Goal: Task Accomplishment & Management: Use online tool/utility

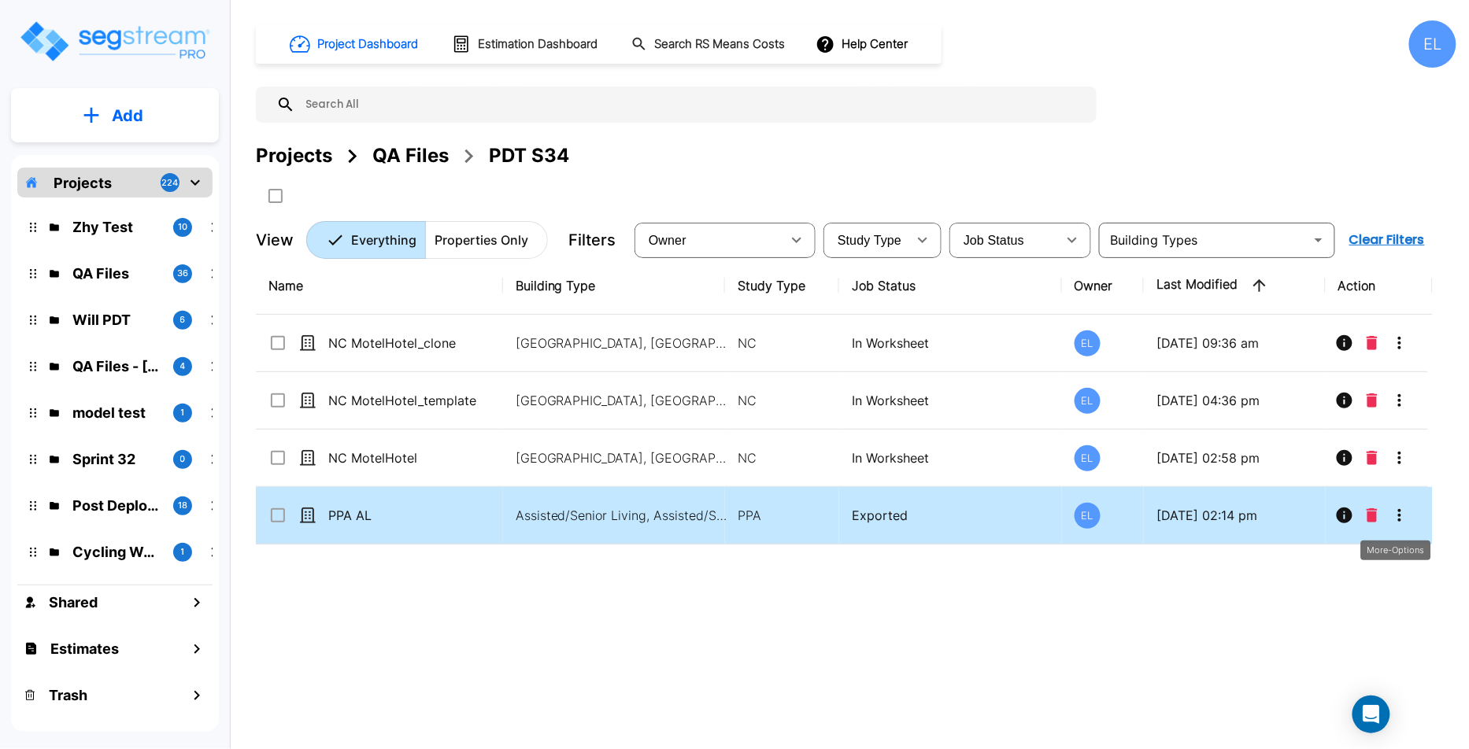
click at [1404, 517] on icon "More-Options" at bounding box center [1399, 515] width 19 height 19
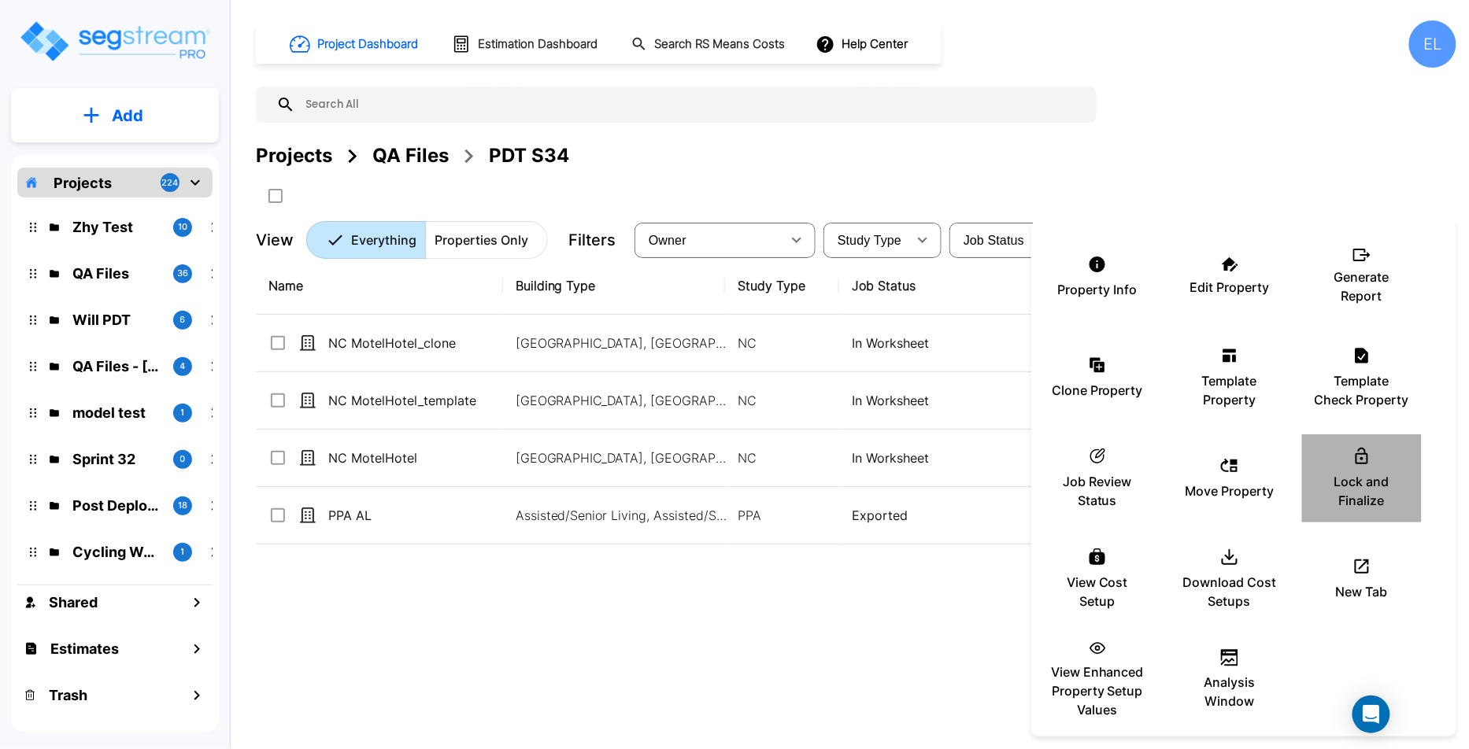
drag, startPoint x: 1335, startPoint y: 519, endPoint x: 1334, endPoint y: 529, distance: 10.4
click at [1334, 529] on div "Property Info Edit Property Generate Report Clone Property Template Property Te…" at bounding box center [1243, 479] width 425 height 504
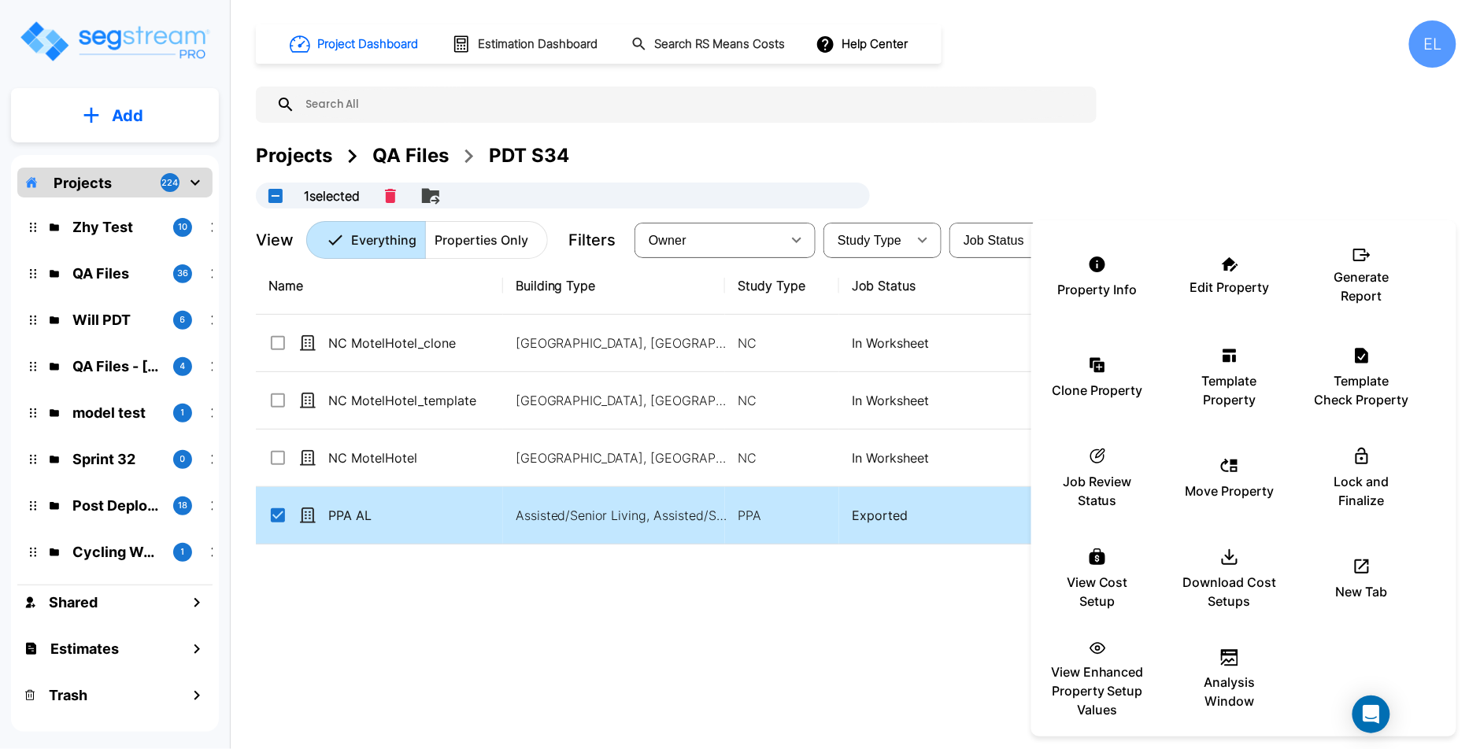
checkbox input "true"
click at [1345, 475] on p "Lock and Finalize" at bounding box center [1362, 491] width 94 height 38
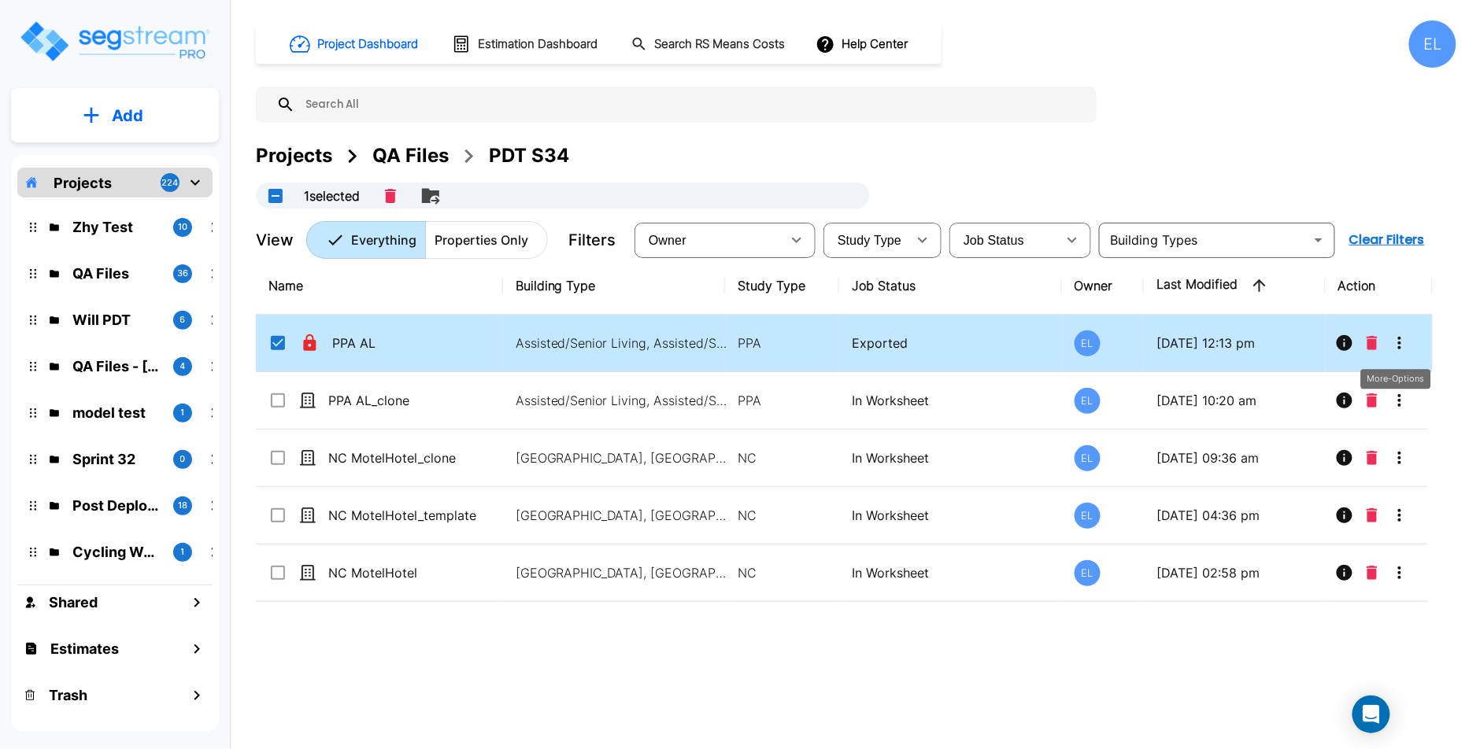
click at [1399, 342] on icon "More-Options" at bounding box center [1399, 343] width 3 height 13
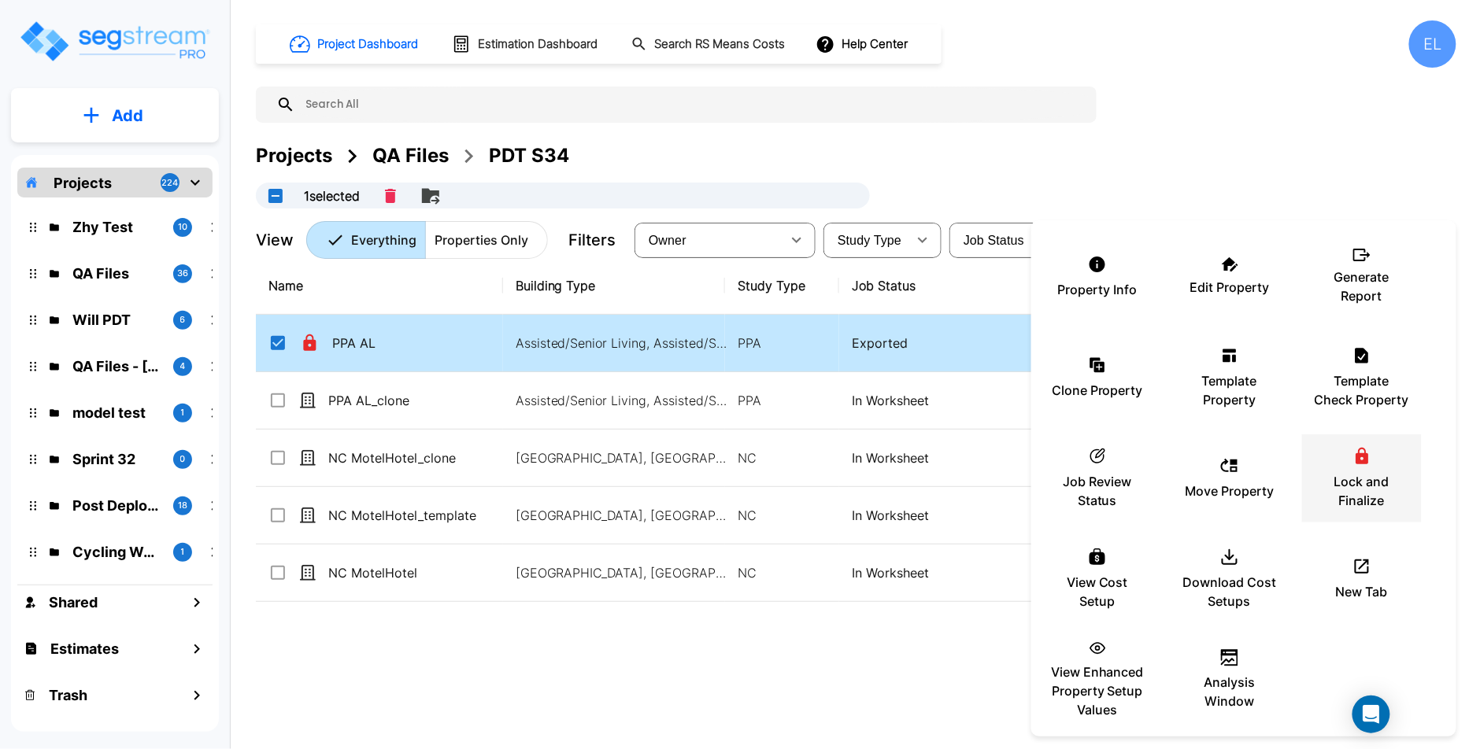
click at [1361, 472] on p "Lock and Finalize" at bounding box center [1362, 491] width 94 height 38
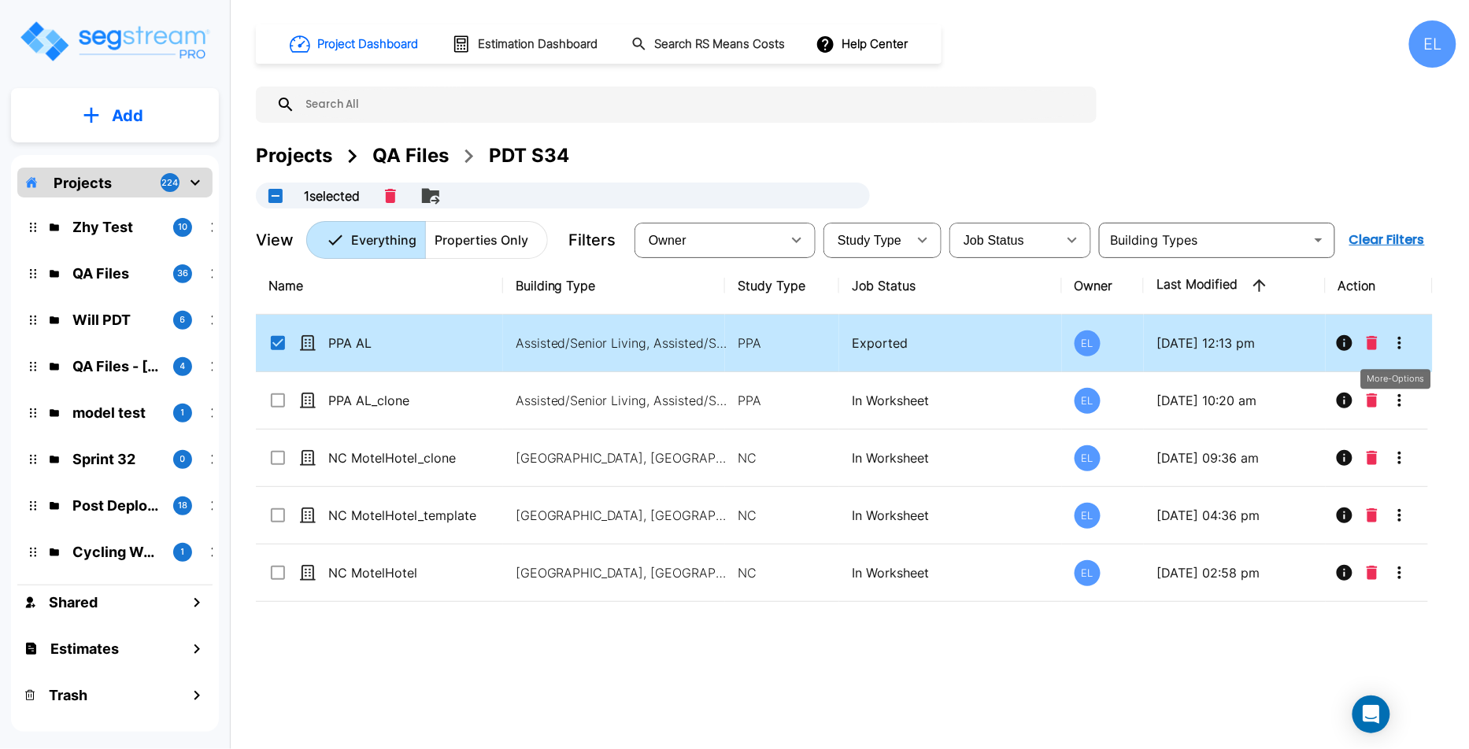
click at [1400, 350] on icon "More-Options" at bounding box center [1399, 343] width 19 height 19
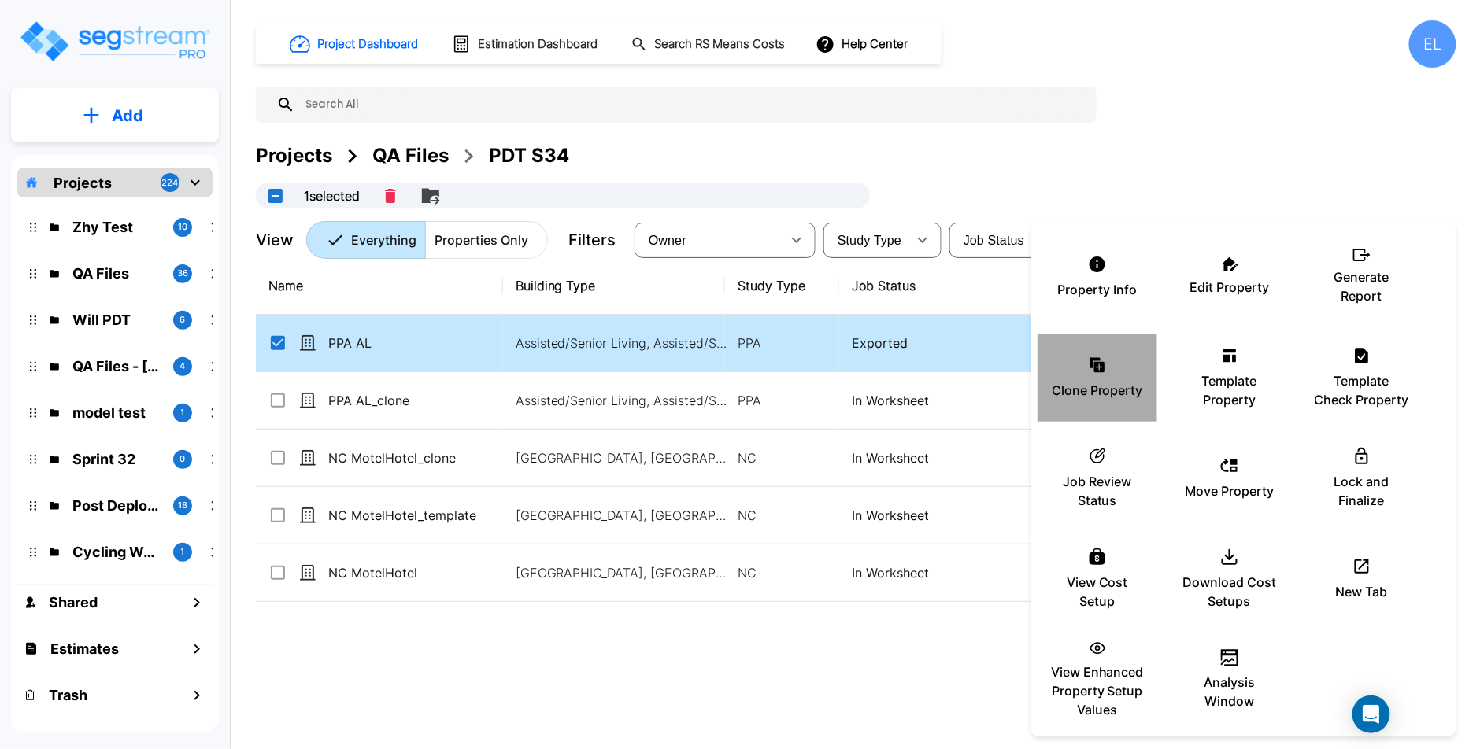
click at [1096, 377] on div "Clone Property" at bounding box center [1097, 377] width 94 height 79
click at [772, 697] on div at bounding box center [734, 374] width 1469 height 749
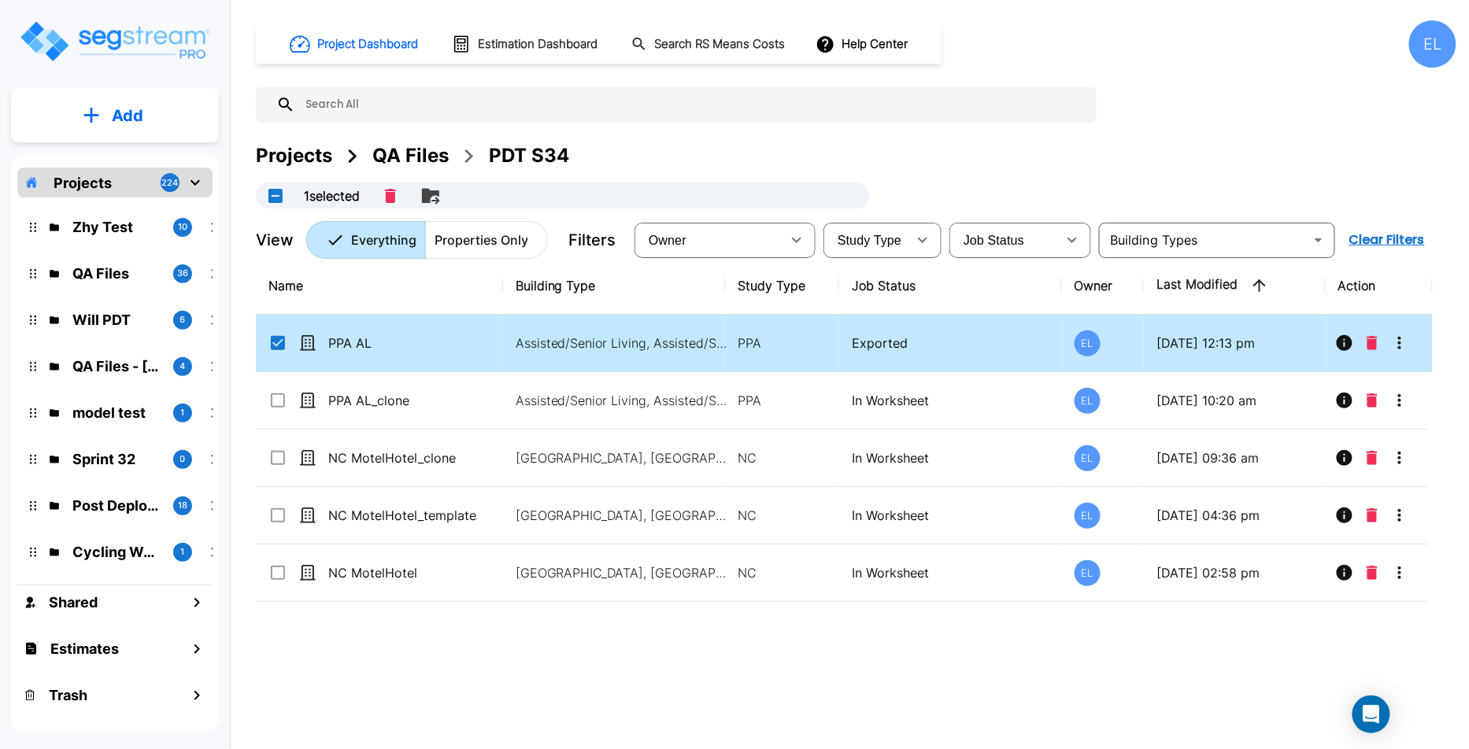
drag, startPoint x: 276, startPoint y: 342, endPoint x: 246, endPoint y: 396, distance: 61.6
click at [259, 379] on tbody "PPA AL Assisted/Senior Living, Assisted/Senior Living Site PPA Exported EL 08/1…" at bounding box center [844, 458] width 1177 height 287
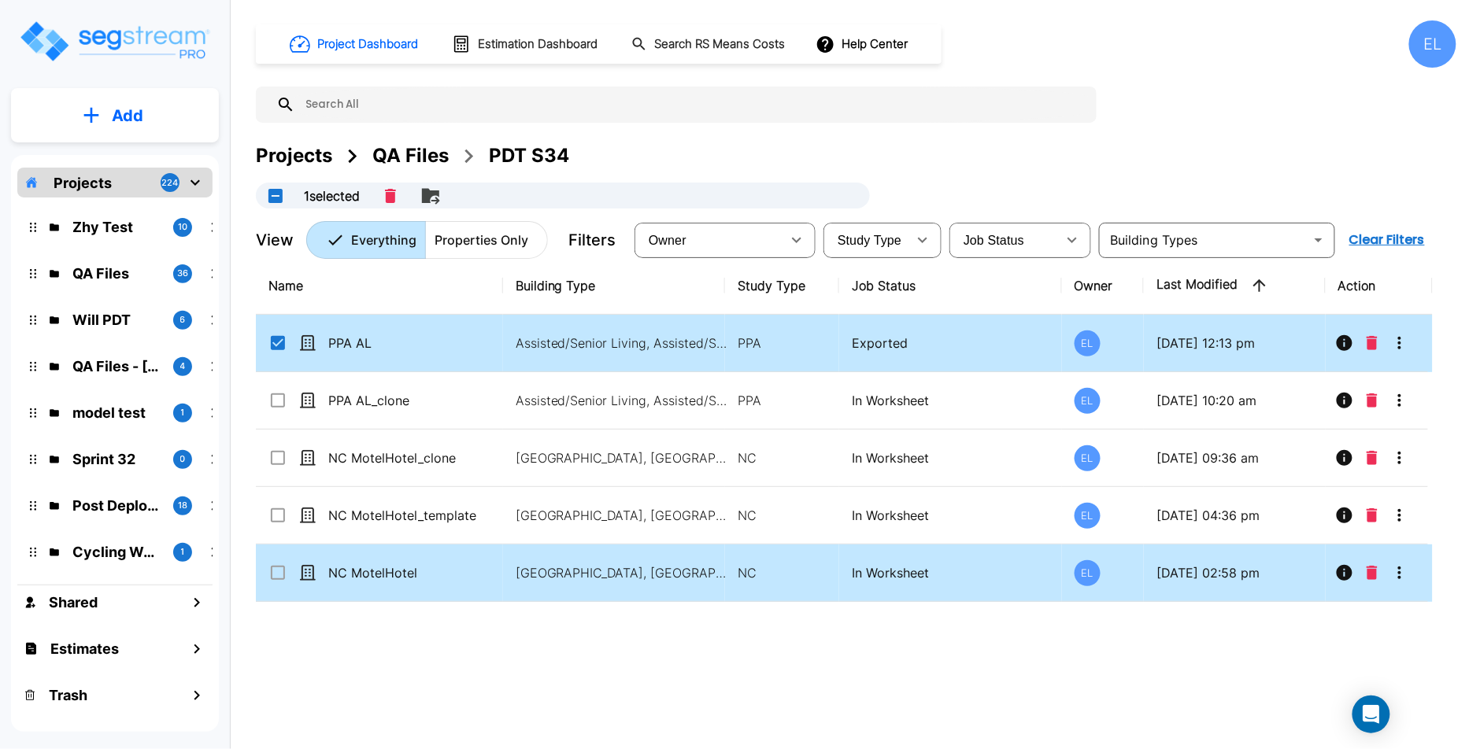
click at [280, 576] on icon at bounding box center [278, 573] width 14 height 14
checkbox input "true"
click at [402, 199] on icon "Merge" at bounding box center [396, 196] width 11 height 14
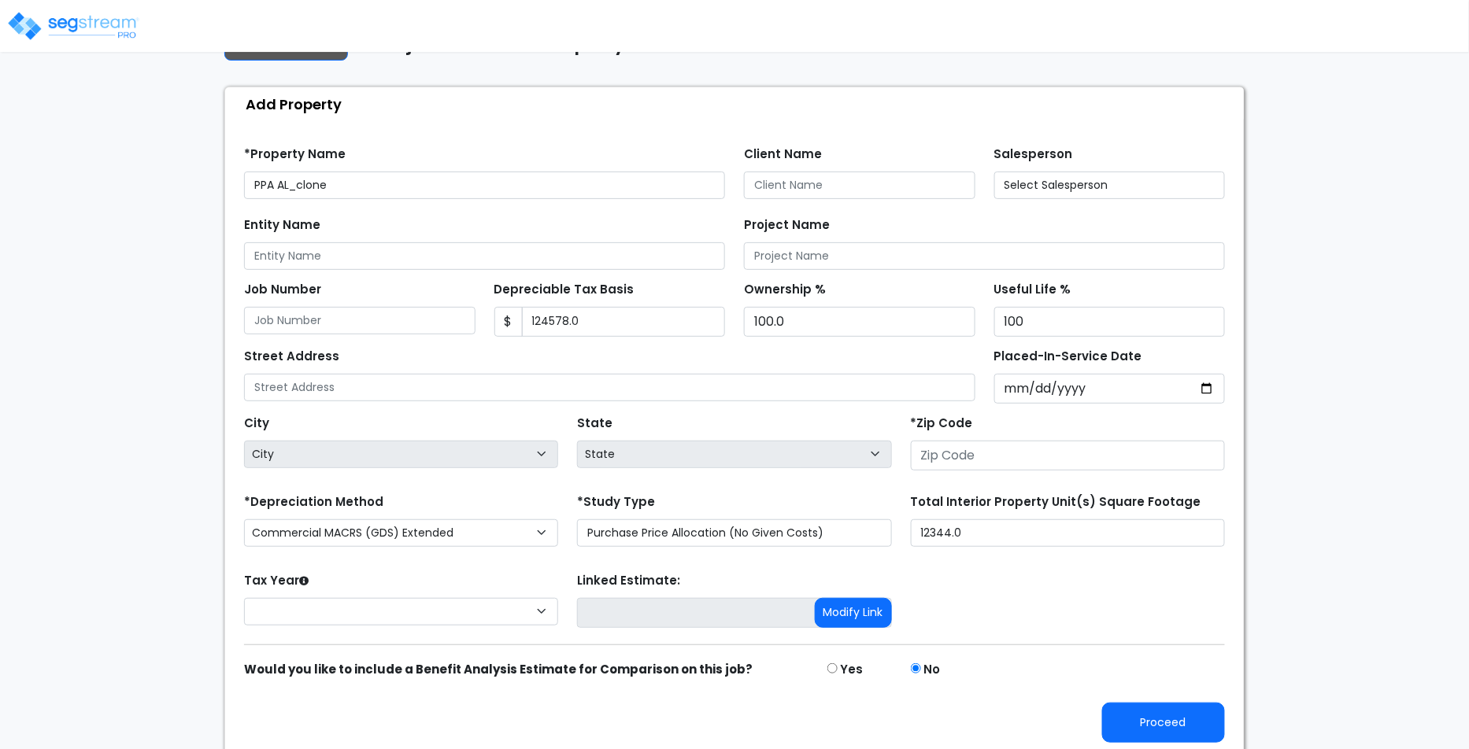
type input "124,578.0"
type input "St. Luke"
type input "10009"
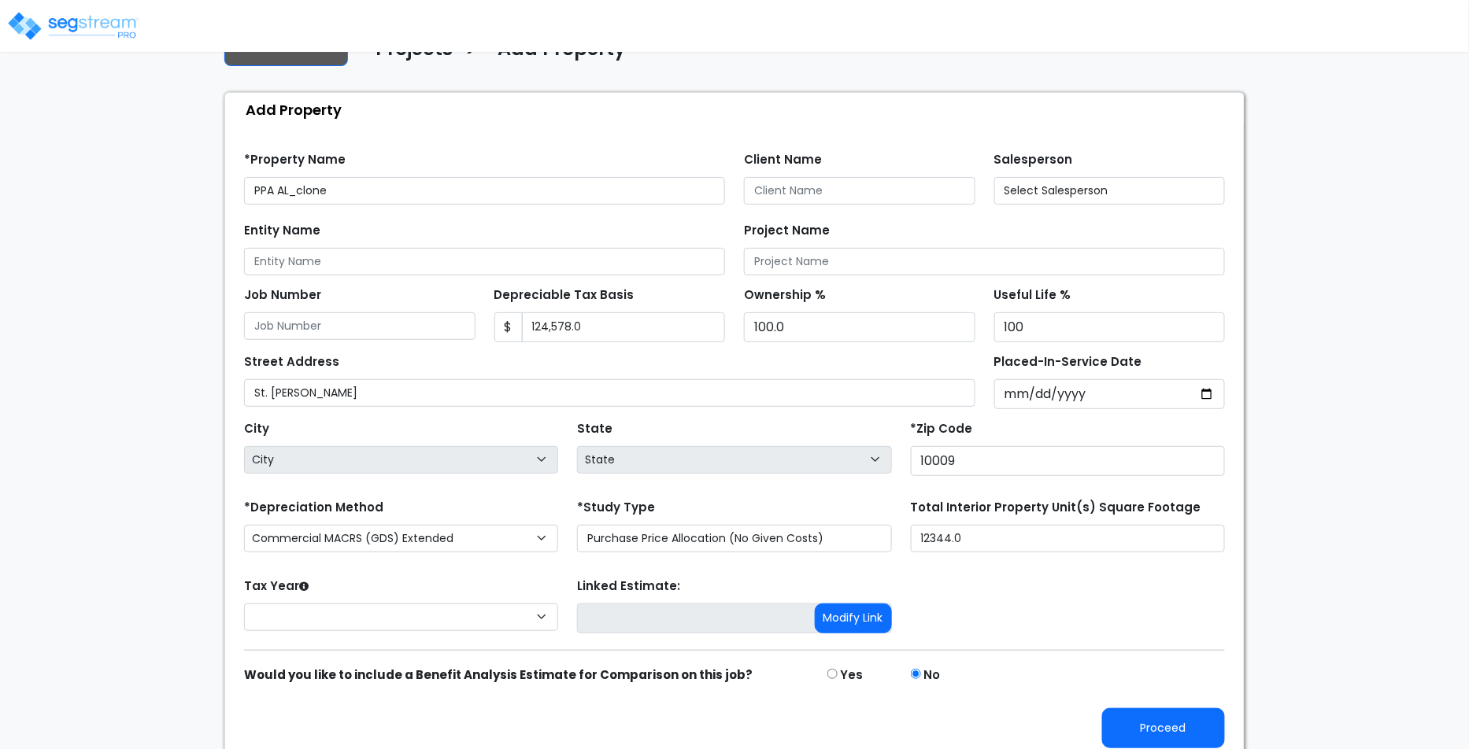
select select "2025"
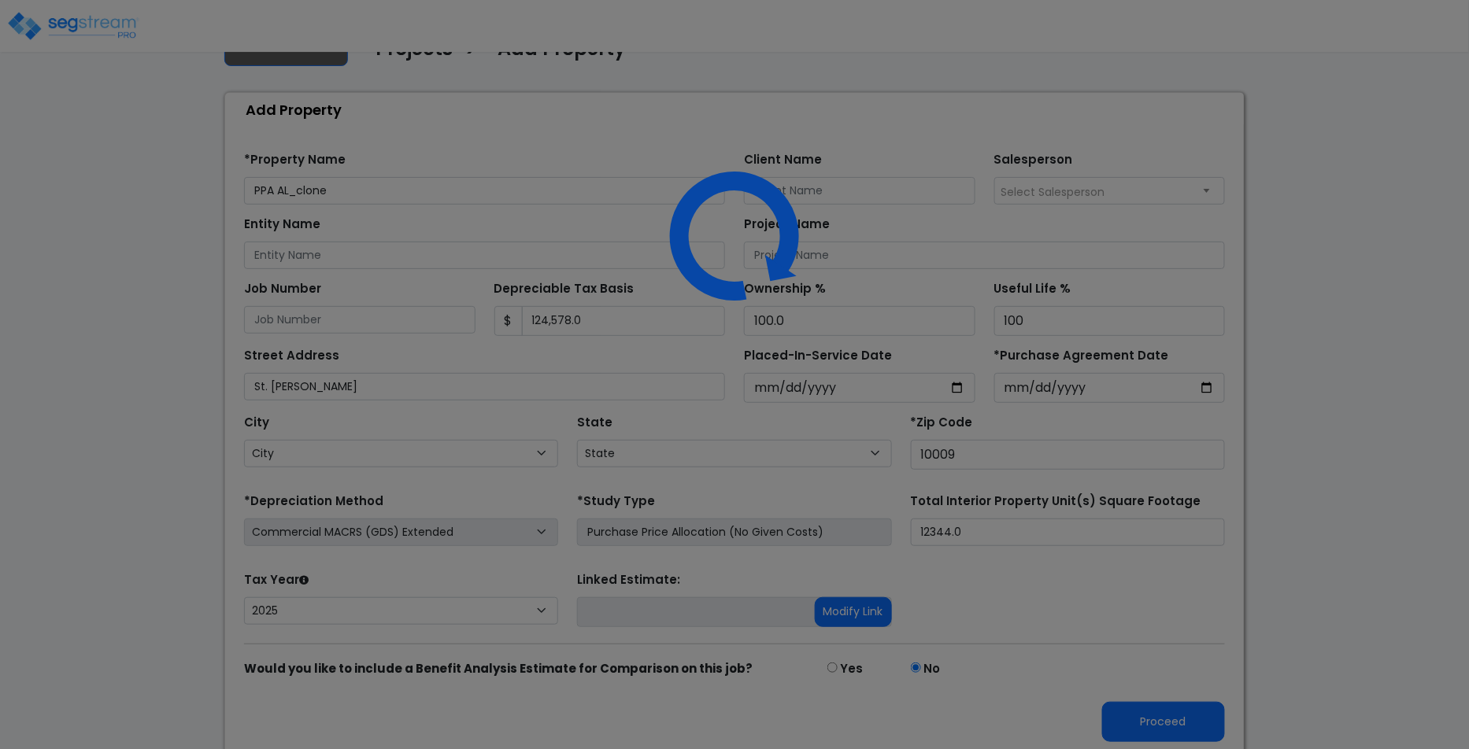
select select "NY"
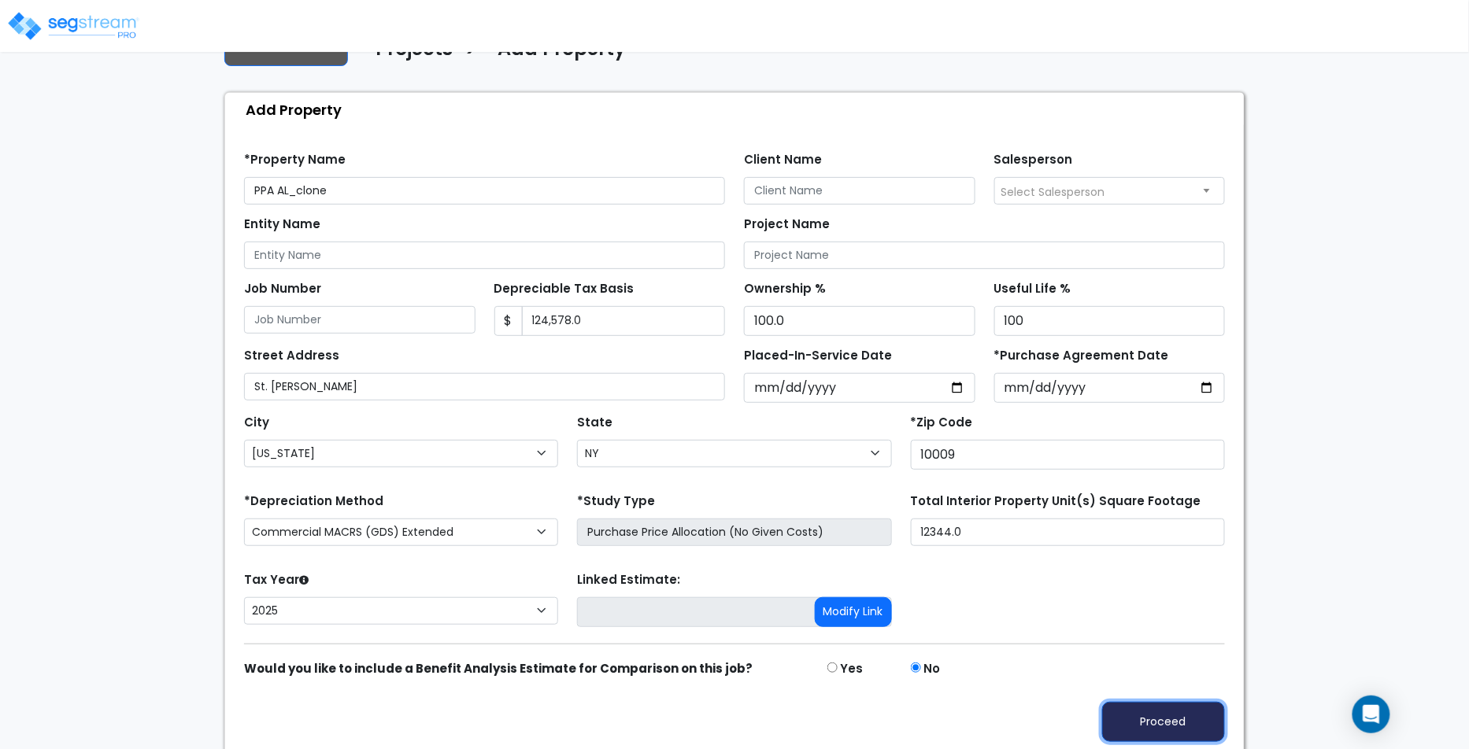
click at [1156, 726] on button "Proceed" at bounding box center [1163, 722] width 123 height 40
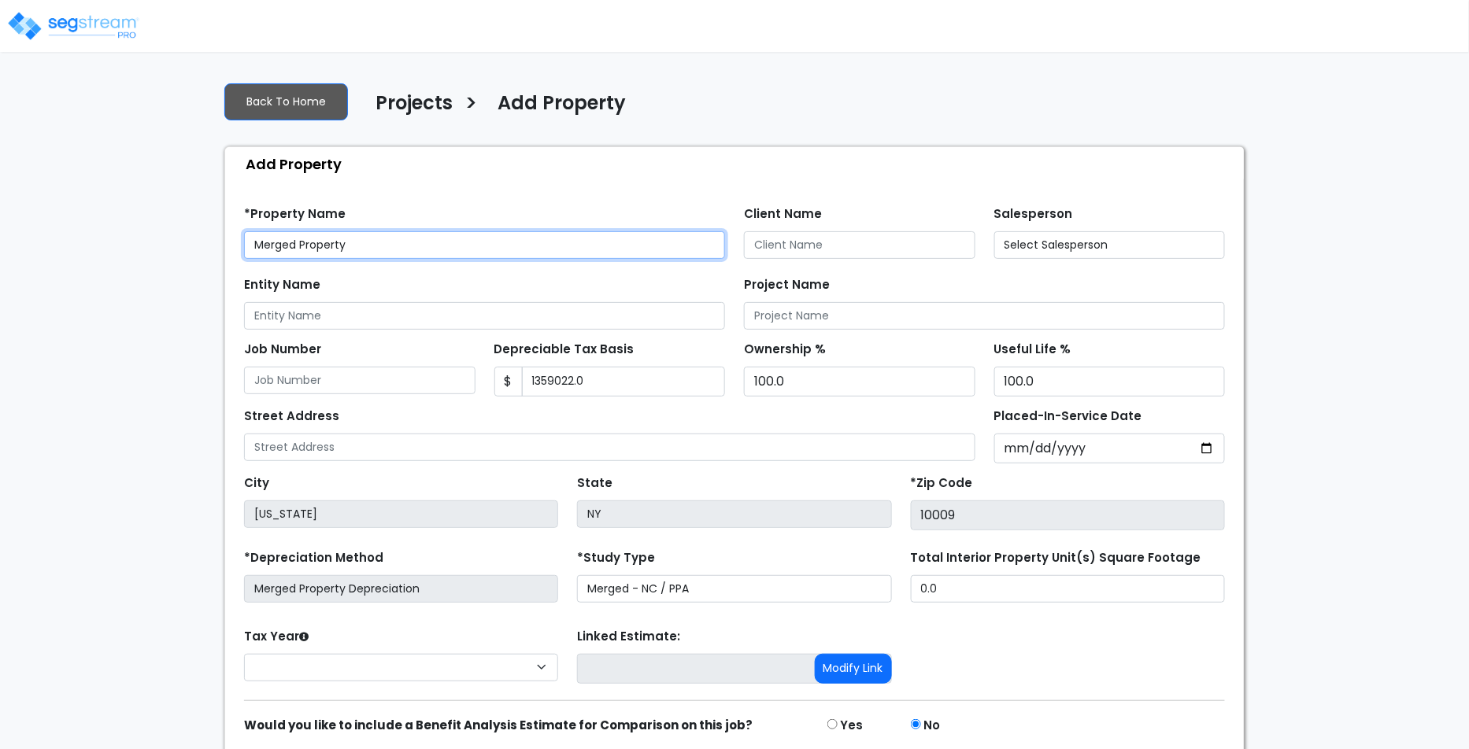
type input "1,359,022.0"
select select "2025"
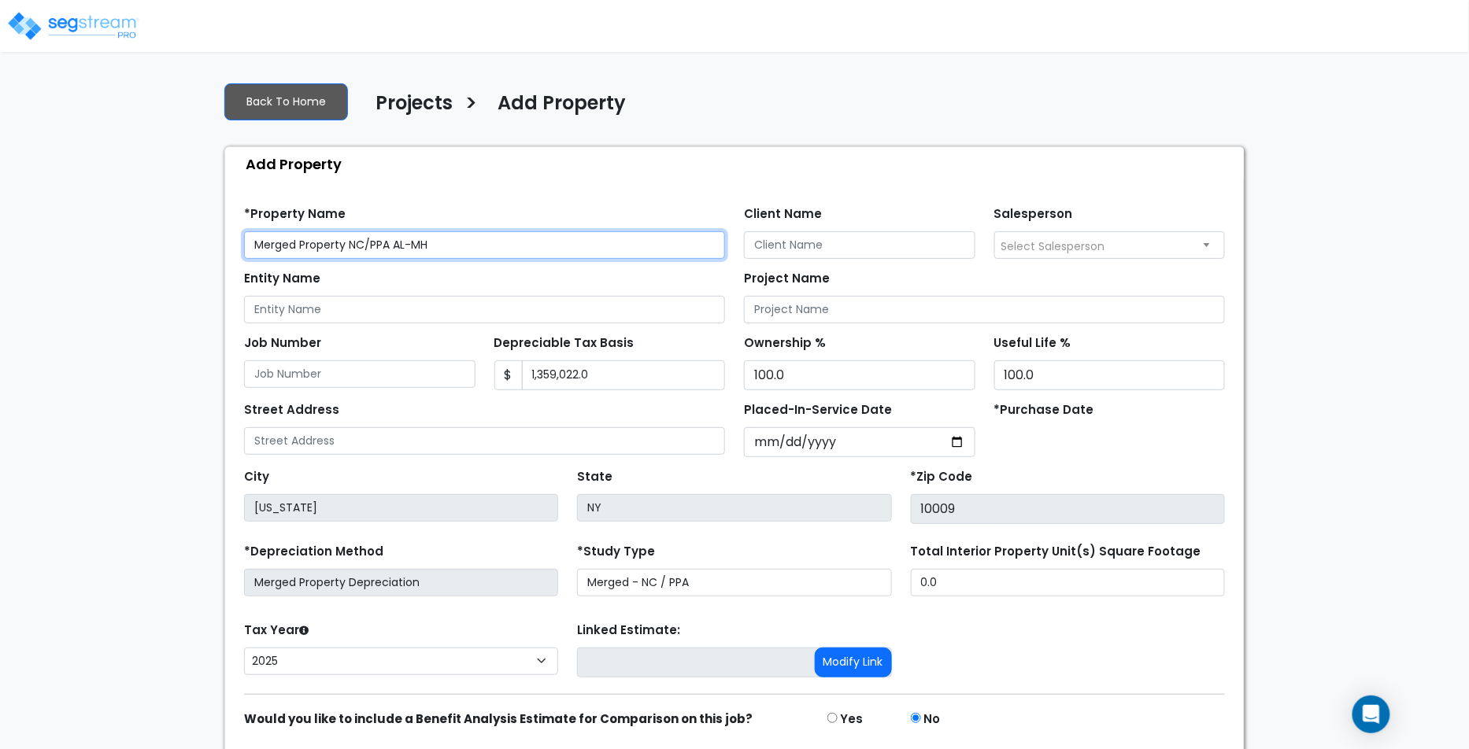
scroll to position [50, 0]
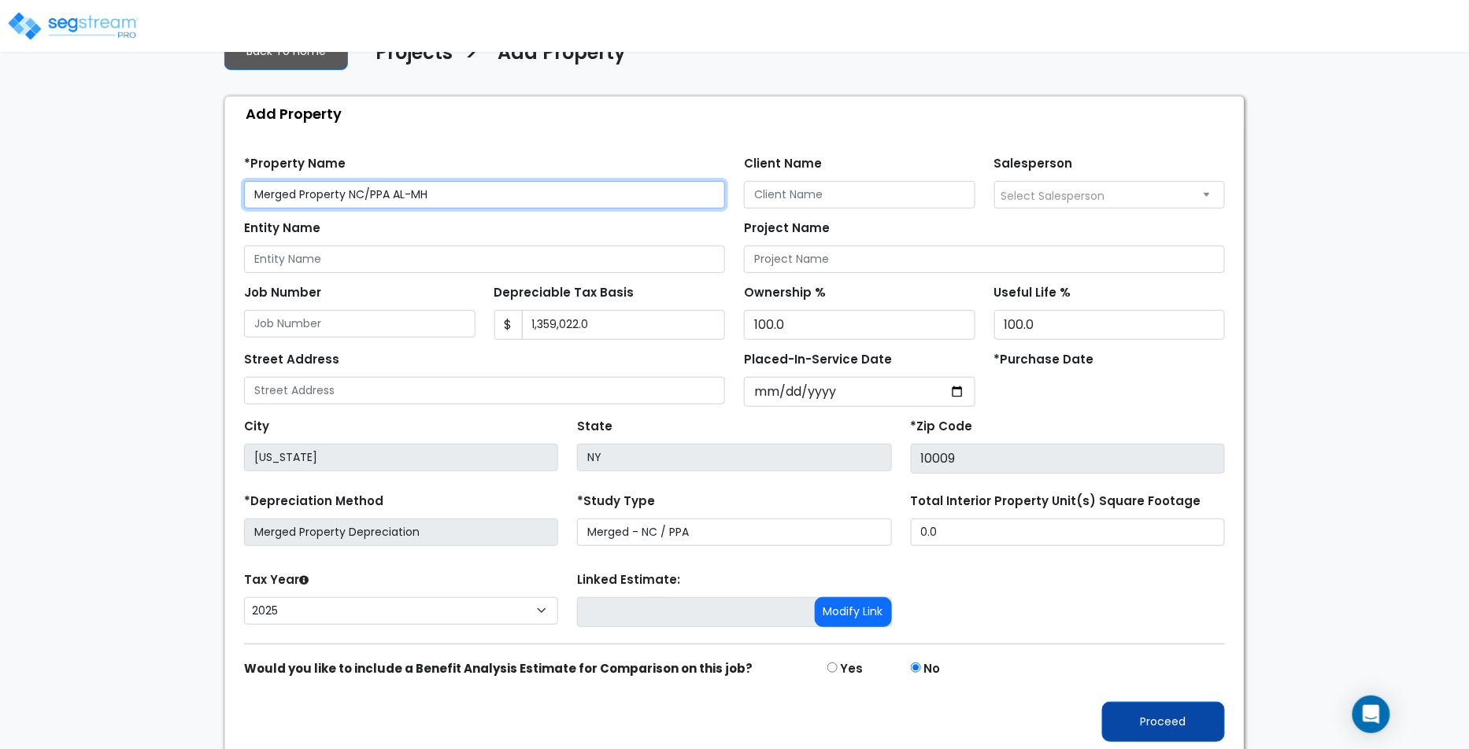
type input "Merged Property NC/PPA AL-MH"
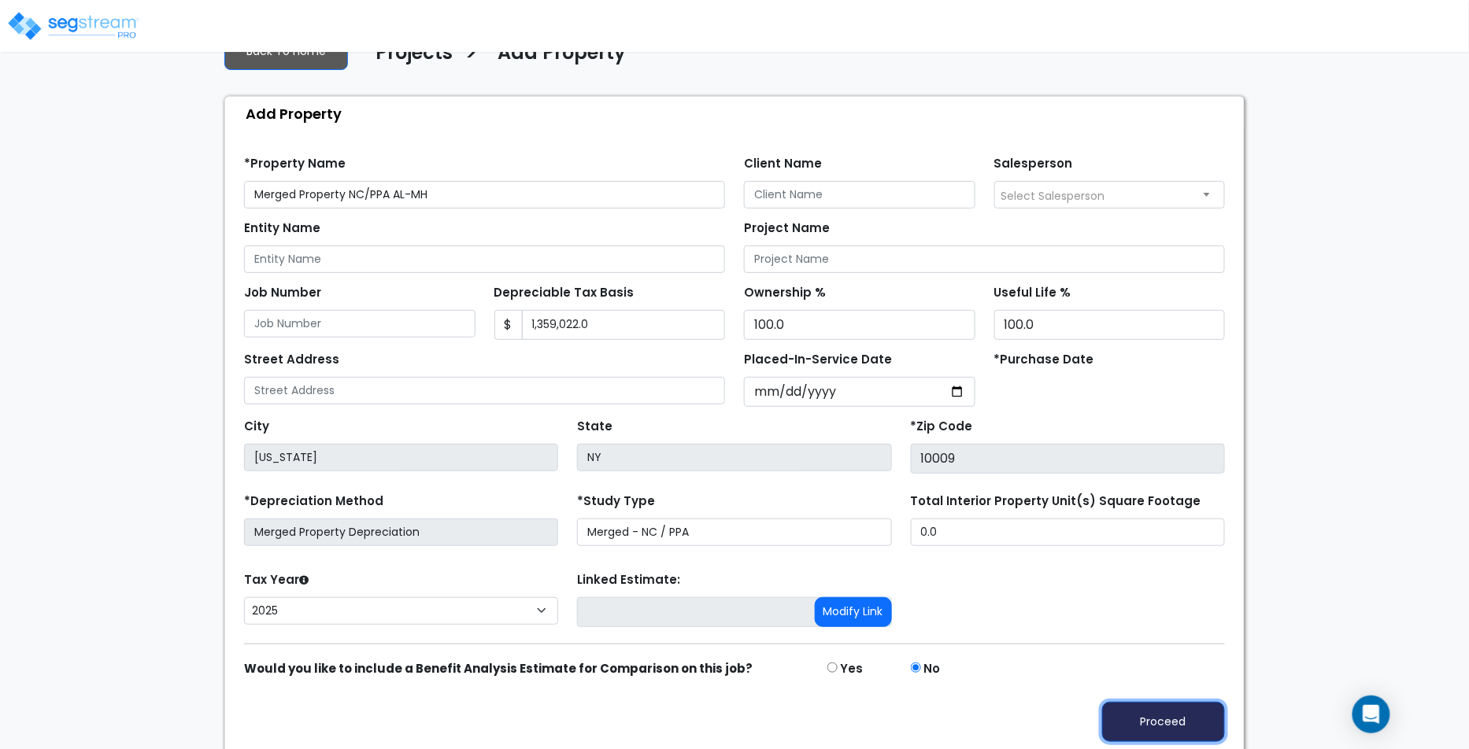
click at [1194, 710] on button "Proceed" at bounding box center [1163, 722] width 123 height 40
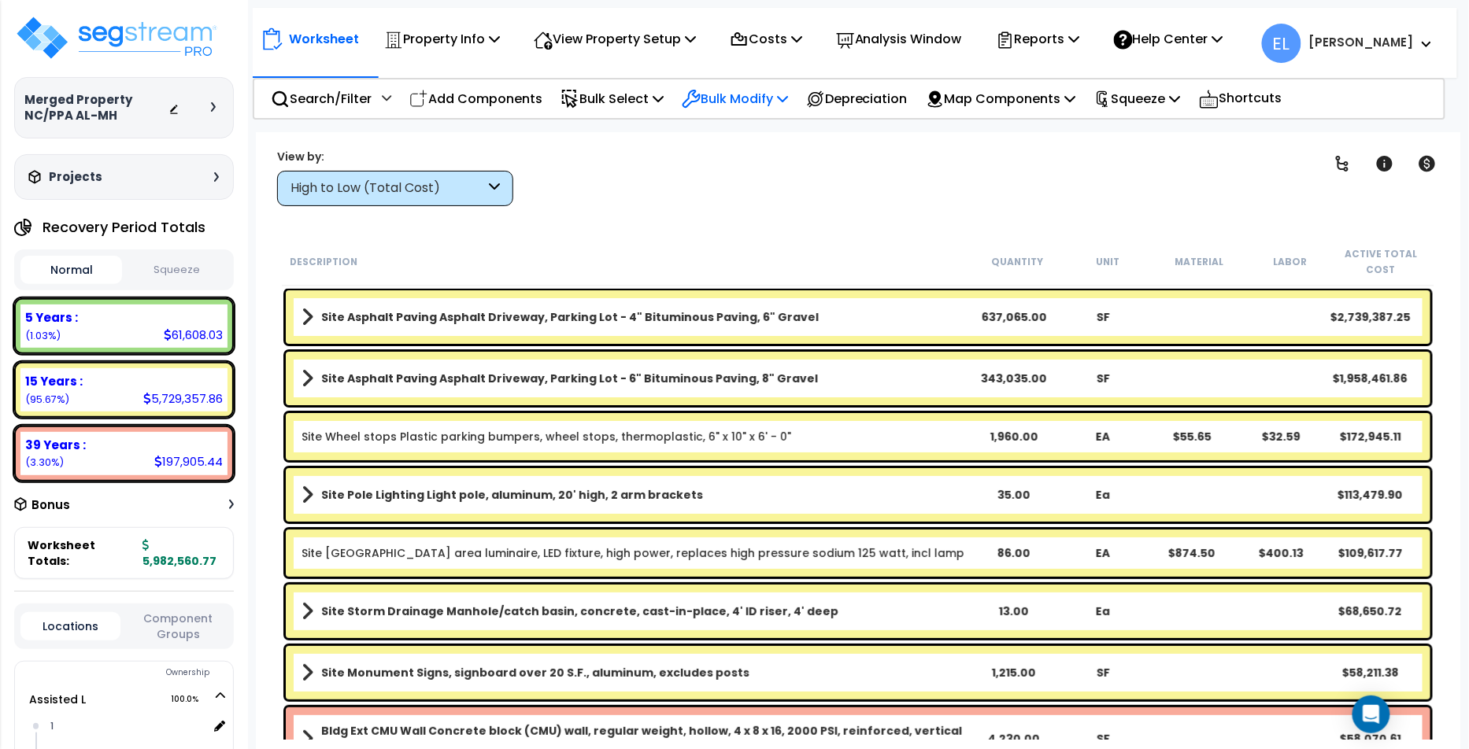
click at [726, 94] on p "Bulk Modify" at bounding box center [735, 98] width 106 height 21
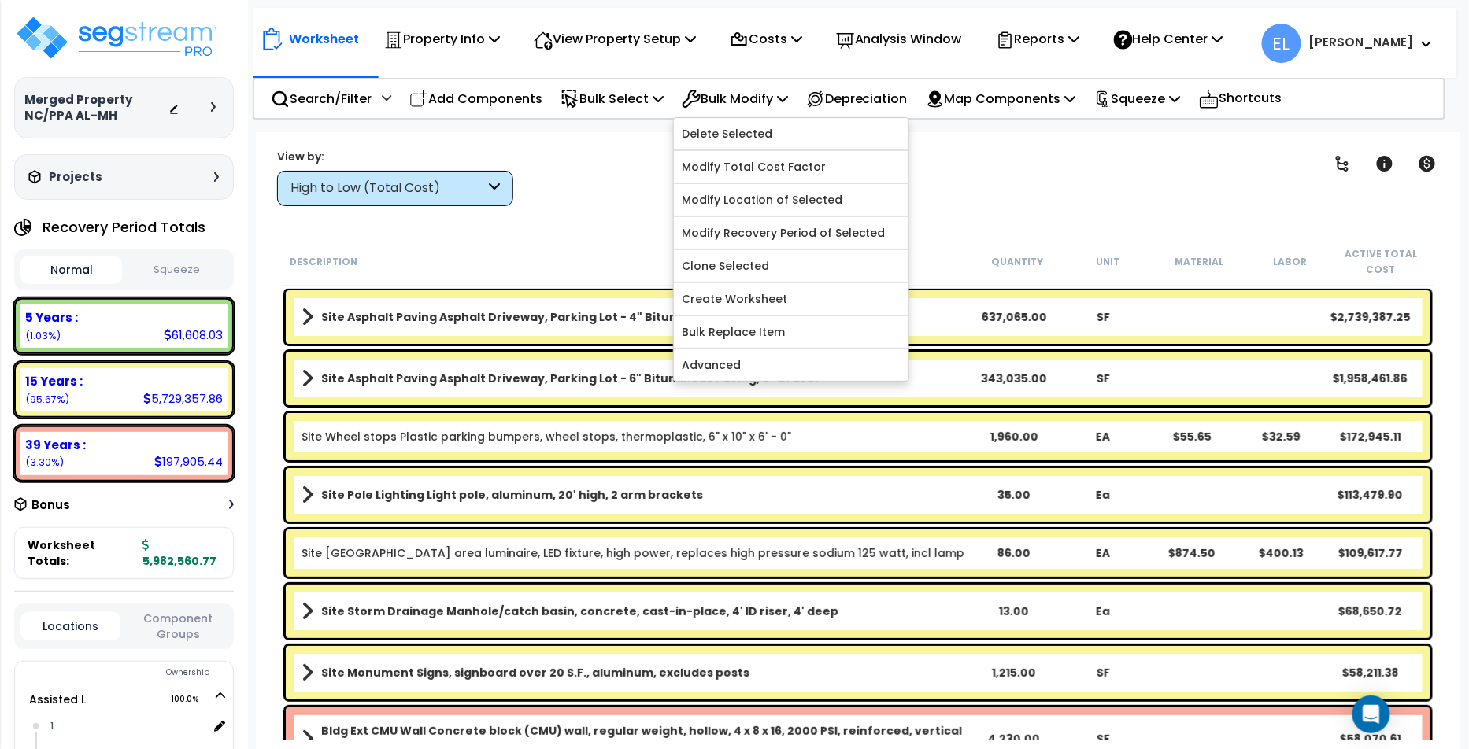
click at [475, 180] on div "High to Low (Total Cost)" at bounding box center [387, 188] width 194 height 18
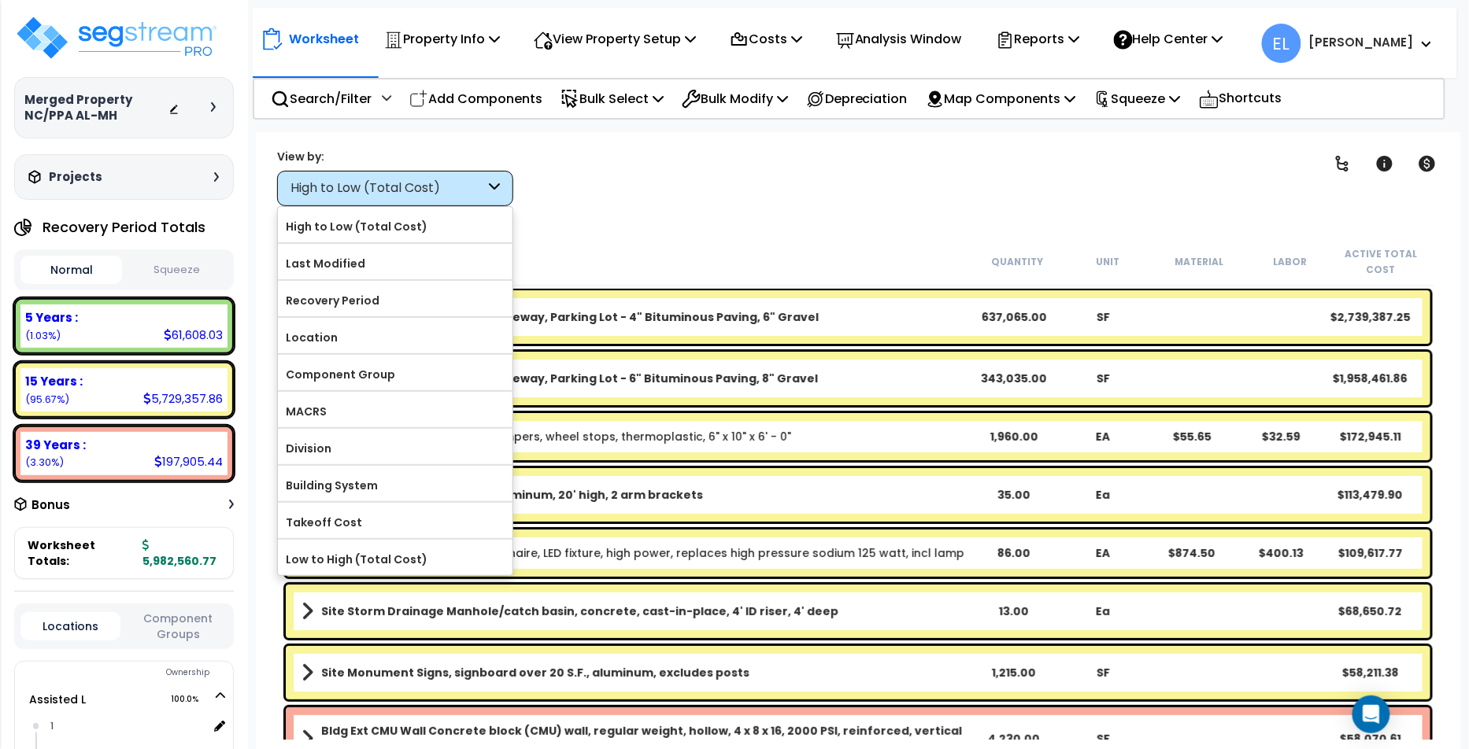
click at [579, 187] on div "Clear Filters" at bounding box center [913, 177] width 760 height 58
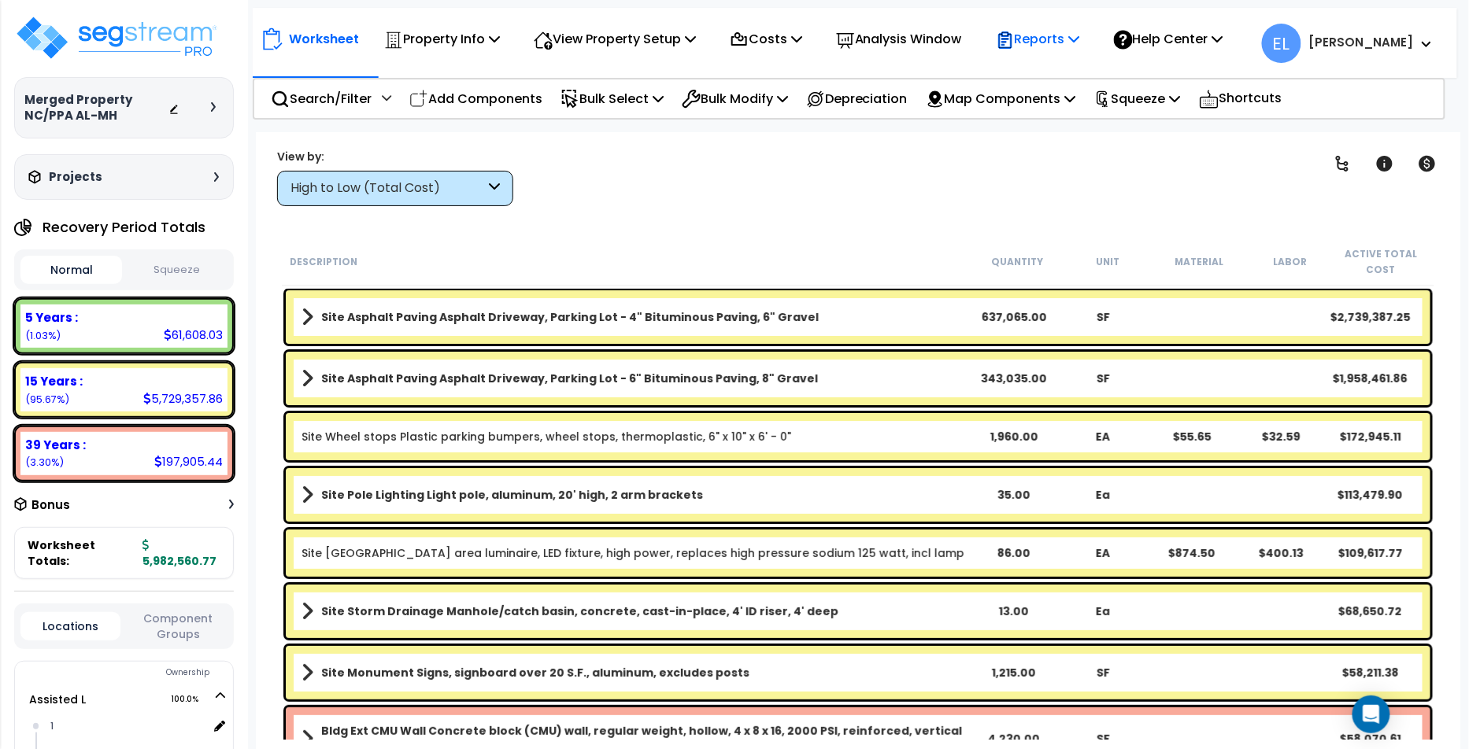
click at [1080, 42] on p "Reports" at bounding box center [1038, 38] width 84 height 21
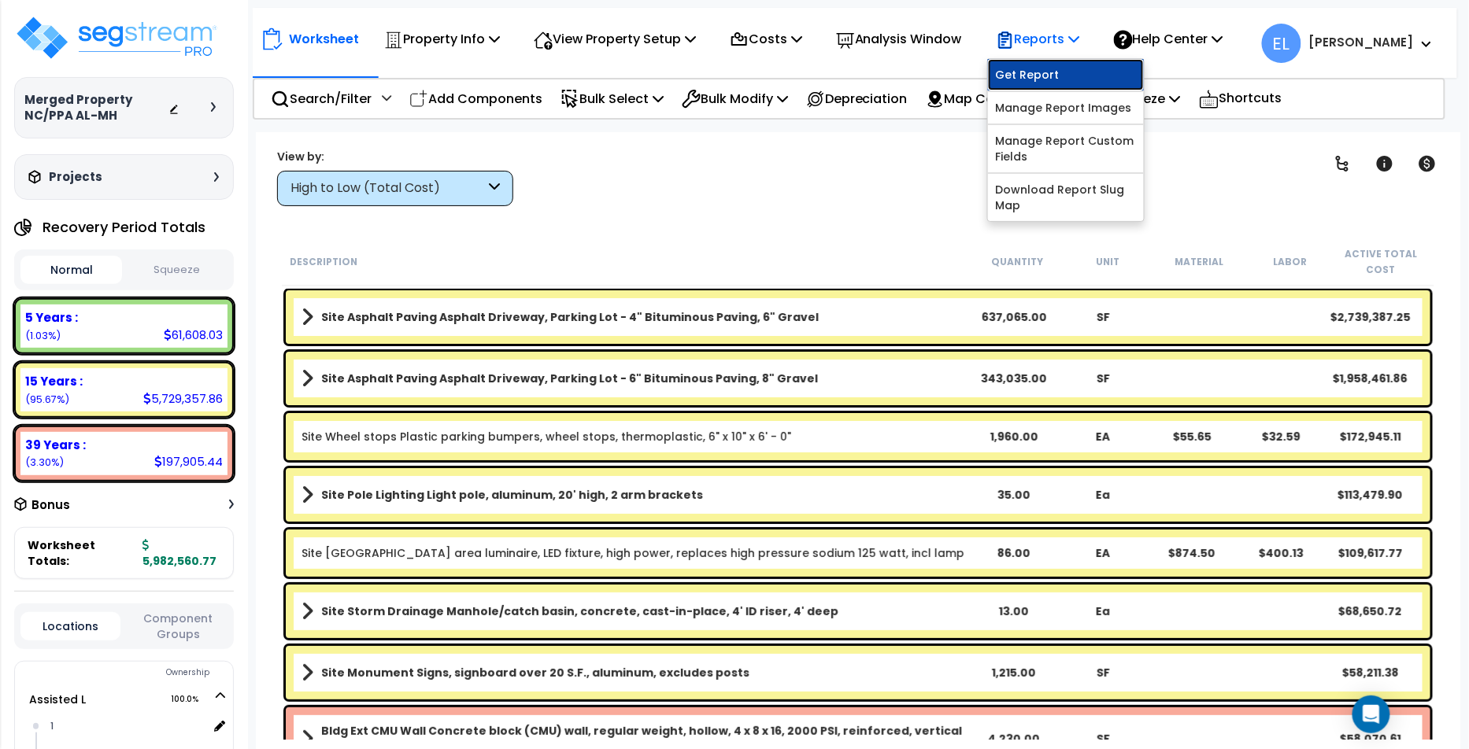
click at [1067, 73] on link "Get Report" at bounding box center [1066, 74] width 156 height 31
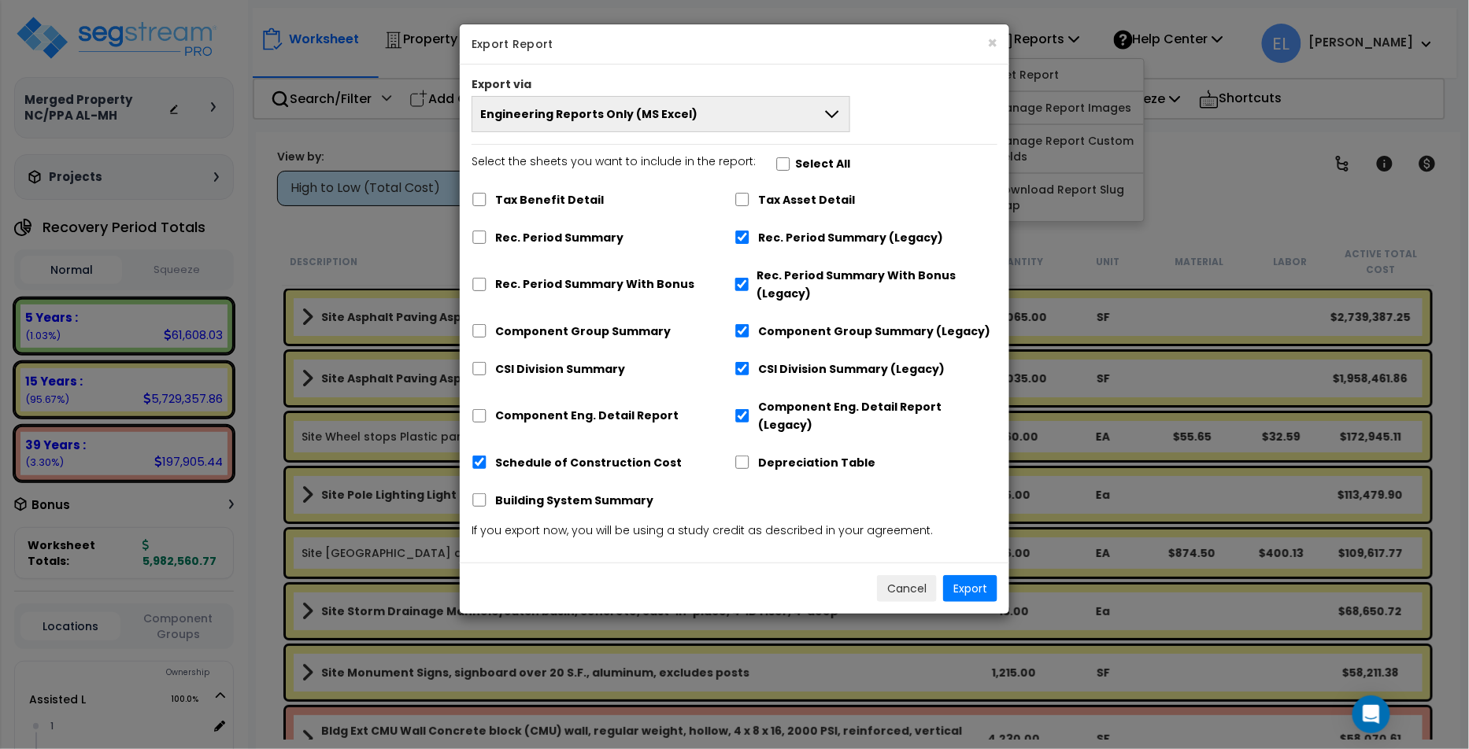
click at [797, 103] on button "Engineering Reports Only (MS Excel)" at bounding box center [661, 114] width 379 height 36
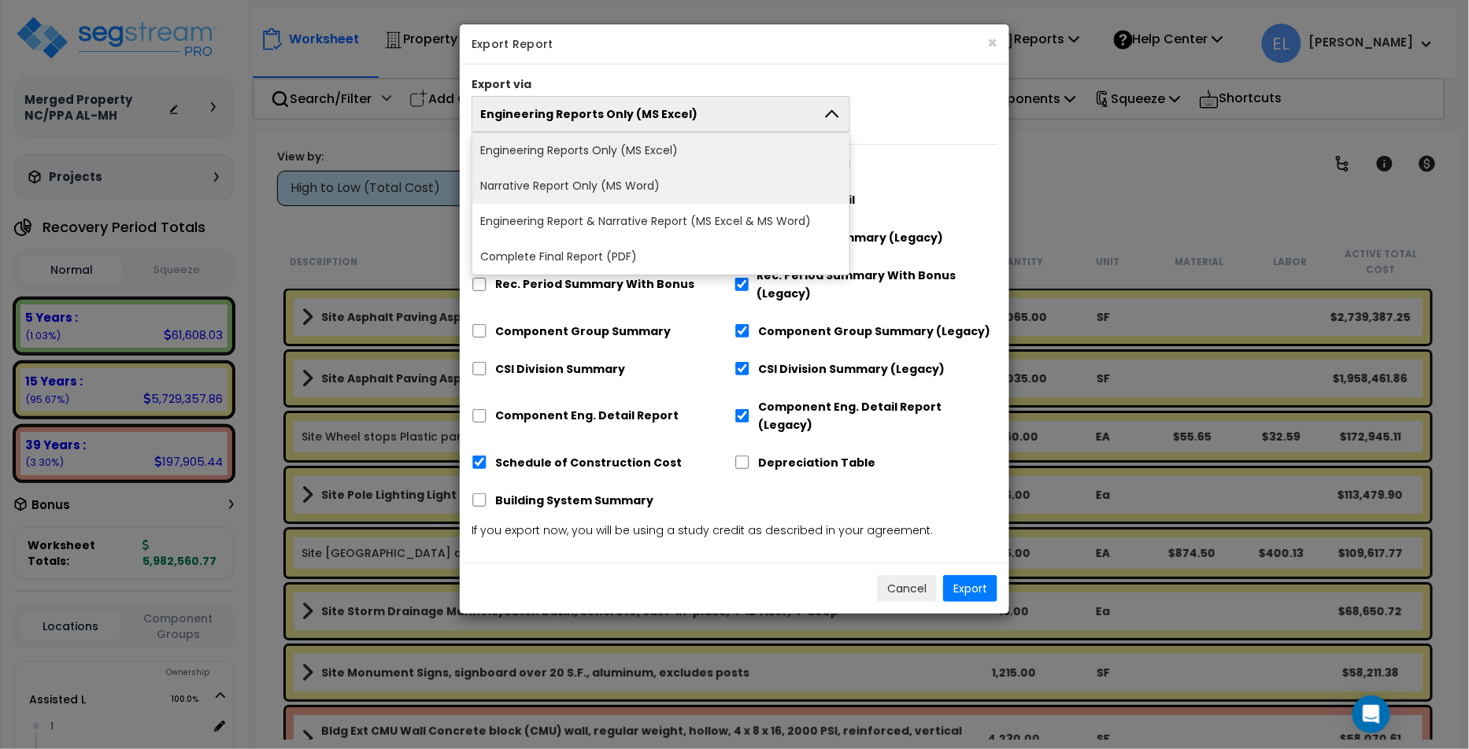
click at [773, 178] on li "Narrative Report Only (MS Word)" at bounding box center [660, 185] width 377 height 35
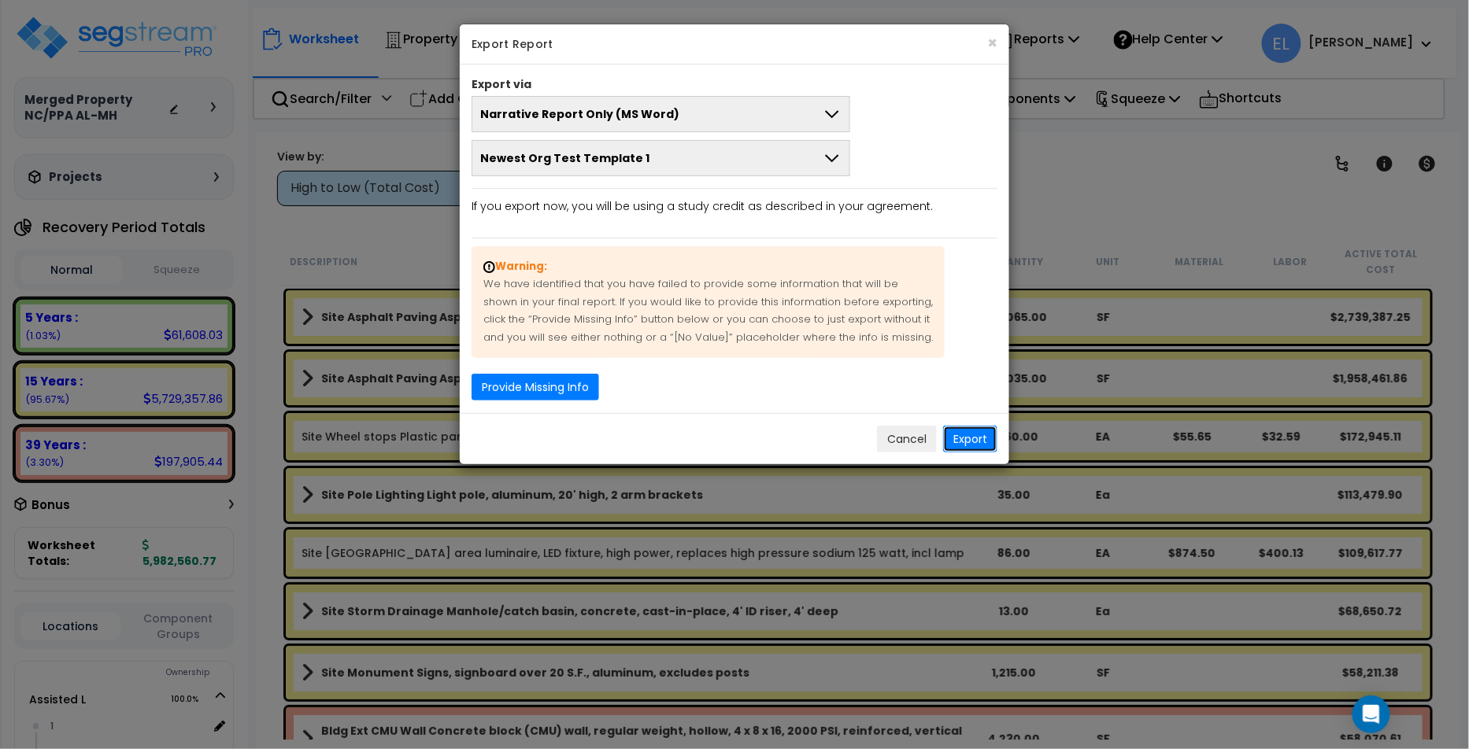
click at [982, 442] on button "Export" at bounding box center [970, 439] width 54 height 27
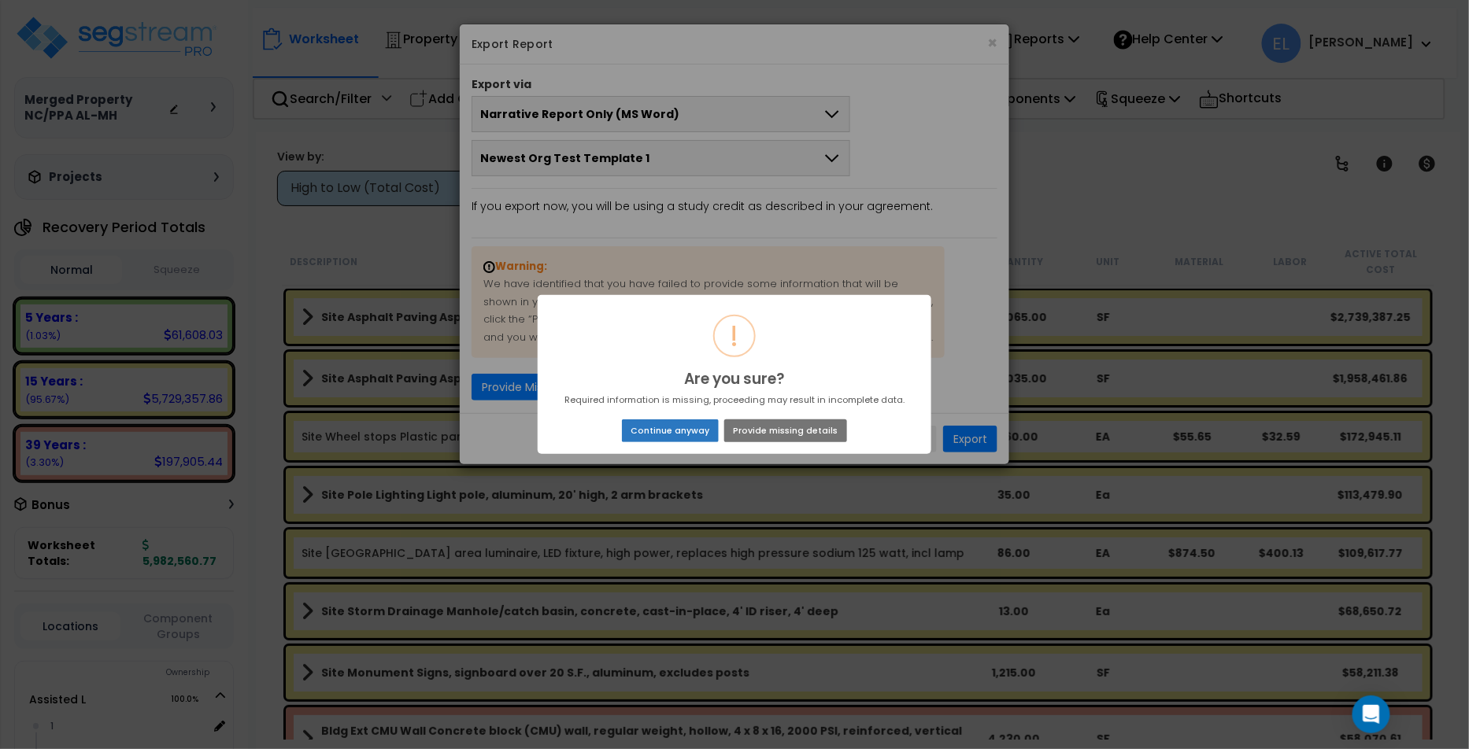
click at [645, 441] on button "Continue anyway" at bounding box center [670, 431] width 97 height 22
